Goal: Ask a question

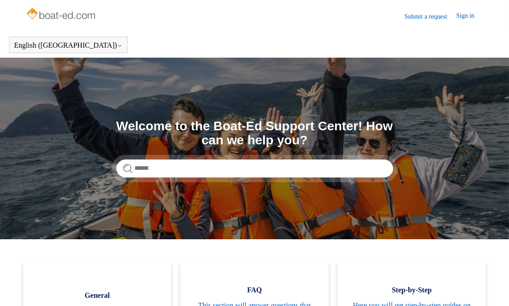
click at [431, 17] on link "Submit a request" at bounding box center [430, 17] width 52 height 10
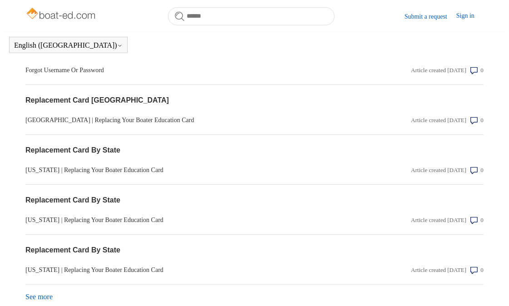
scroll to position [970, 0]
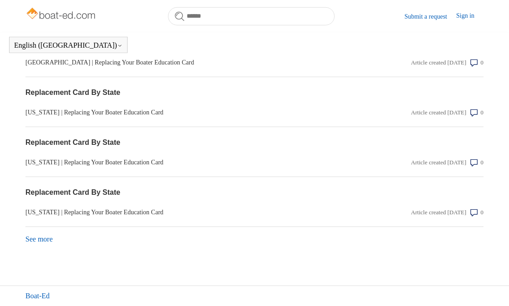
click at [44, 293] on link "Boat-Ed" at bounding box center [37, 296] width 24 height 11
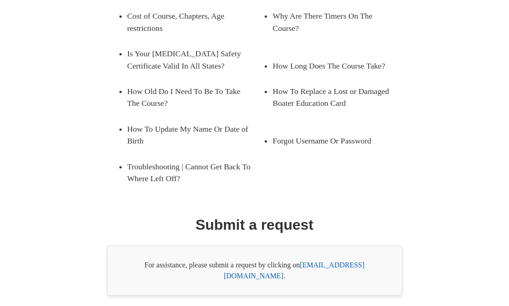
click at [350, 261] on link "[EMAIL_ADDRESS][DOMAIN_NAME]" at bounding box center [294, 270] width 141 height 19
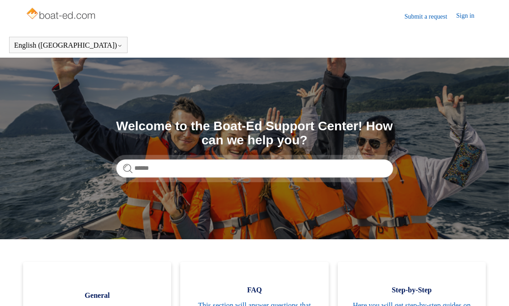
click at [62, 14] on img at bounding box center [61, 14] width 72 height 18
click at [48, 15] on img at bounding box center [61, 14] width 72 height 18
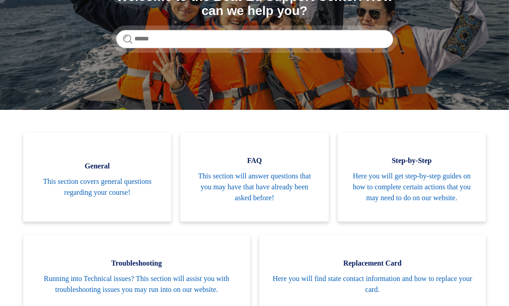
scroll to position [25, 0]
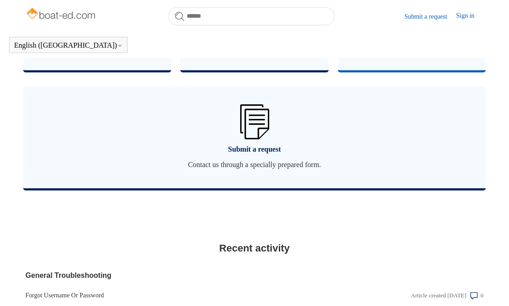
scroll to position [680, 0]
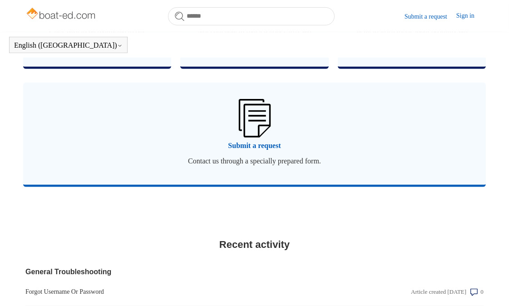
click at [276, 151] on span "Submit a request" at bounding box center [254, 145] width 435 height 11
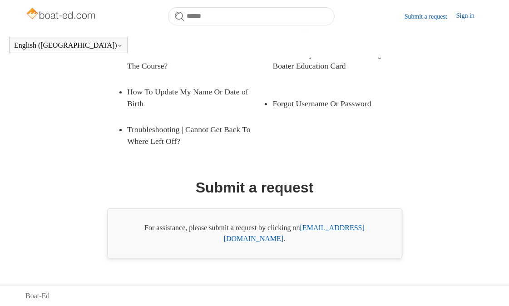
scroll to position [182, 0]
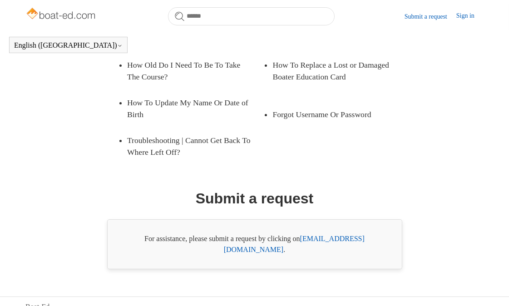
click at [318, 237] on link "[EMAIL_ADDRESS][DOMAIN_NAME]" at bounding box center [294, 244] width 141 height 19
click at [356, 238] on link "[EMAIL_ADDRESS][DOMAIN_NAME]" at bounding box center [294, 244] width 141 height 19
click at [333, 239] on link "[EMAIL_ADDRESS][DOMAIN_NAME]" at bounding box center [294, 244] width 141 height 19
click at [345, 239] on link "support@boat-ed.com" at bounding box center [294, 244] width 141 height 19
click at [344, 239] on link "support@boat-ed.com" at bounding box center [294, 244] width 141 height 19
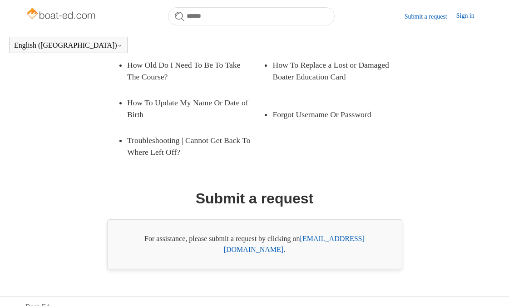
click at [344, 239] on link "support@boat-ed.com" at bounding box center [294, 244] width 141 height 19
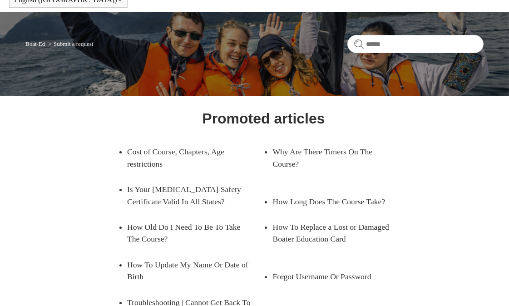
scroll to position [0, 0]
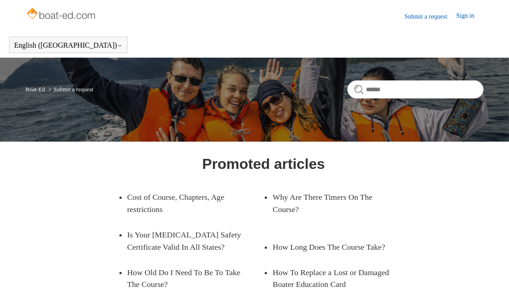
click at [79, 16] on img at bounding box center [61, 14] width 72 height 18
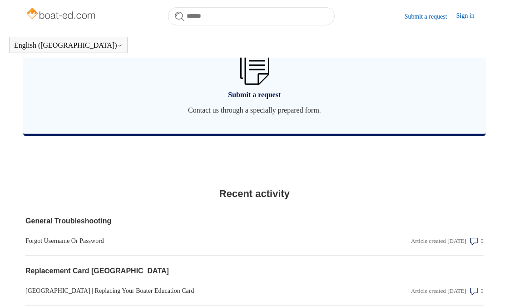
scroll to position [970, 0]
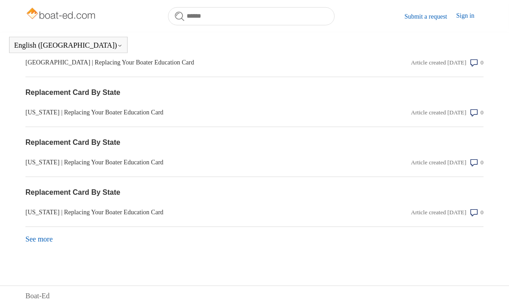
click at [42, 242] on link "See more items from recent activity" at bounding box center [38, 239] width 27 height 8
click at [29, 237] on link "See more items from recent activity" at bounding box center [38, 239] width 27 height 8
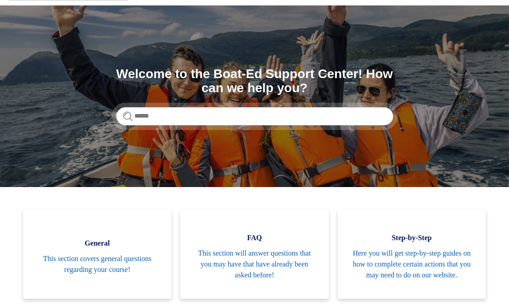
scroll to position [0, 0]
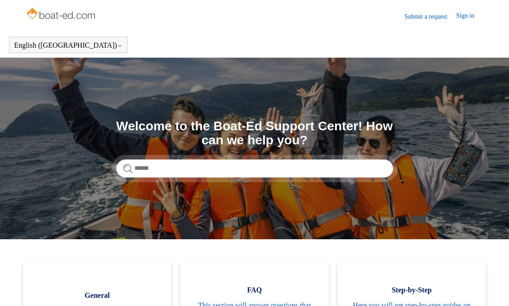
click at [89, 17] on img at bounding box center [61, 14] width 72 height 18
click at [464, 15] on link "Sign in" at bounding box center [469, 16] width 27 height 11
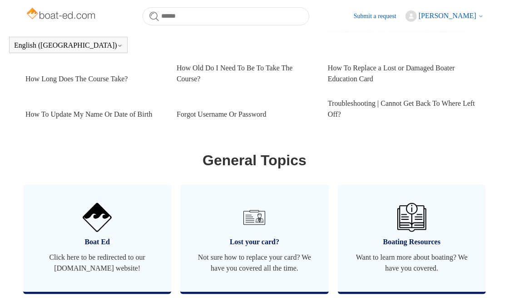
scroll to position [315, 0]
